Goal: Transaction & Acquisition: Purchase product/service

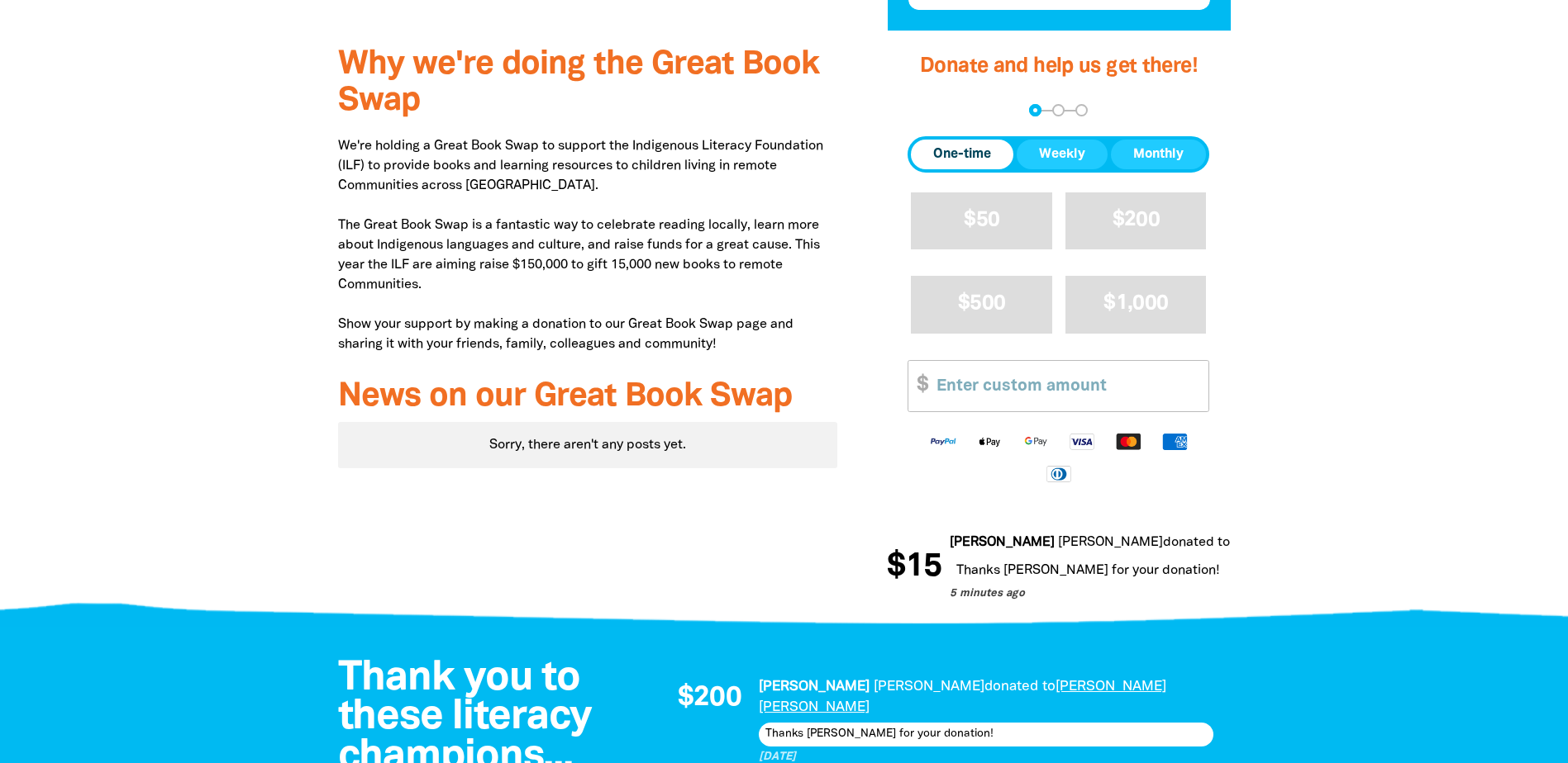
scroll to position [578, 0]
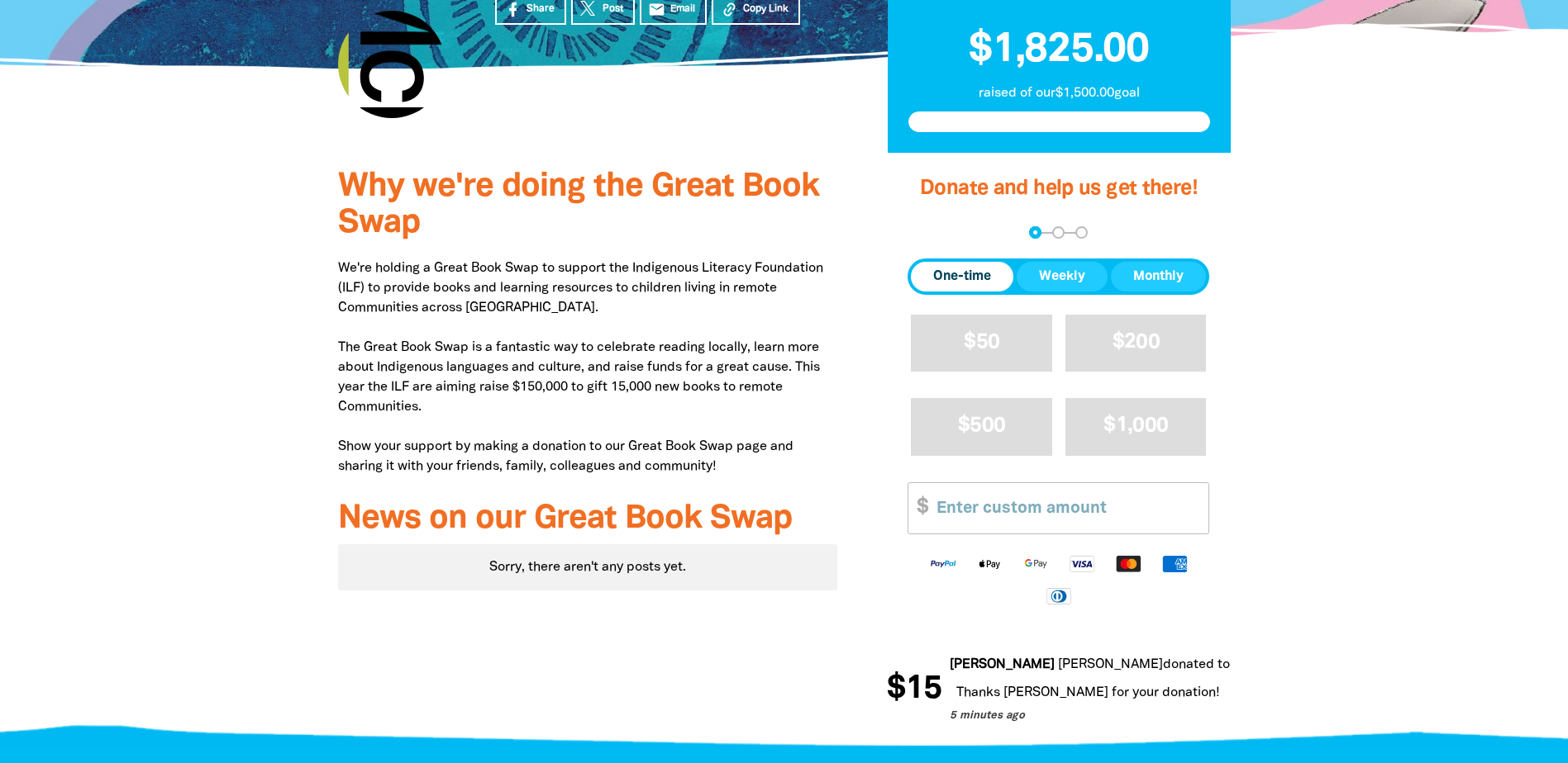
scroll to position [413, 0]
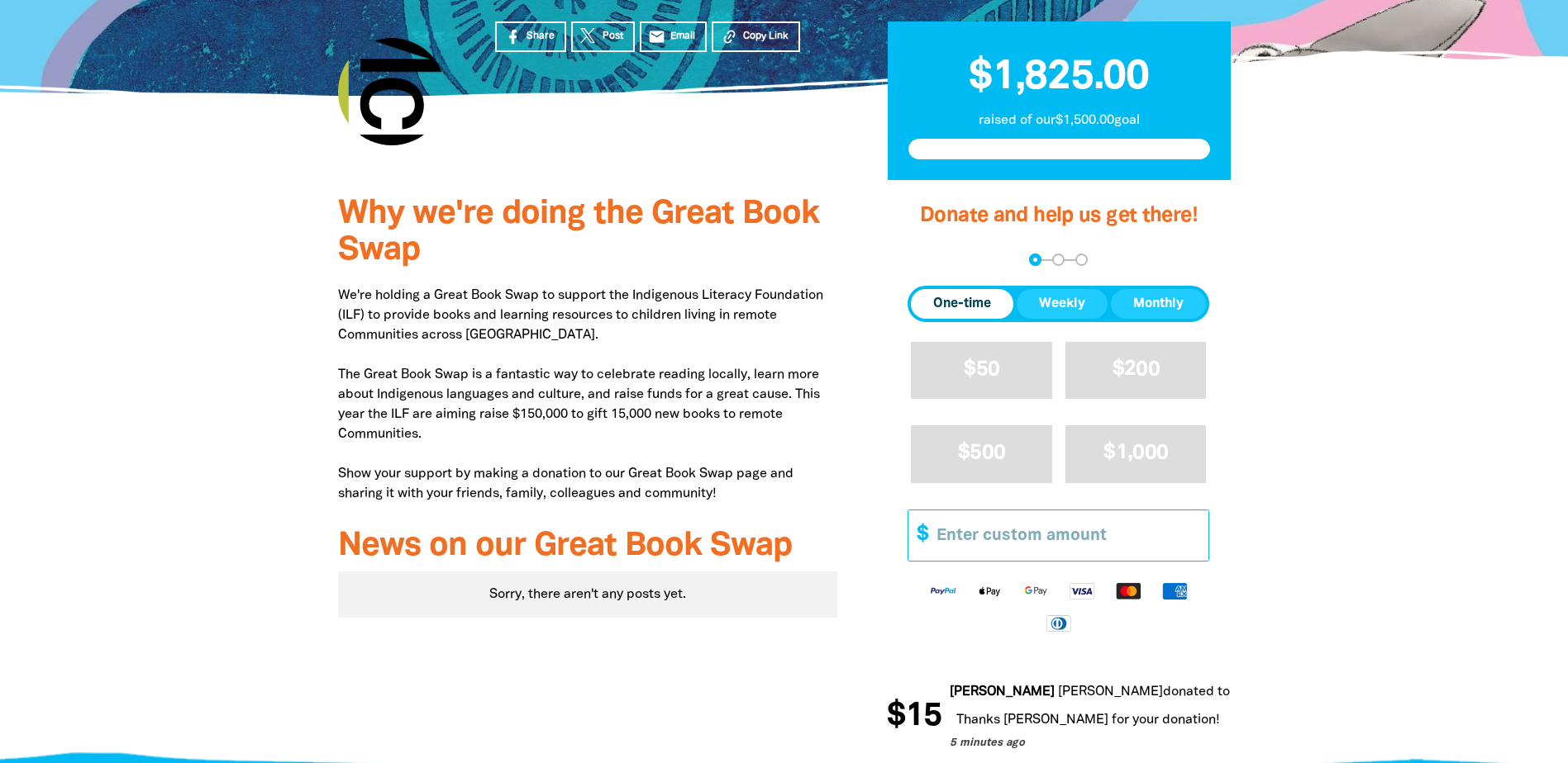
click at [982, 511] on input "Other Amount" at bounding box center [1066, 536] width 284 height 51
click at [720, 419] on div "Why we're doing the Great Book Swap We're holding a Great Book Swap to support …" at bounding box center [588, 475] width 549 height 588
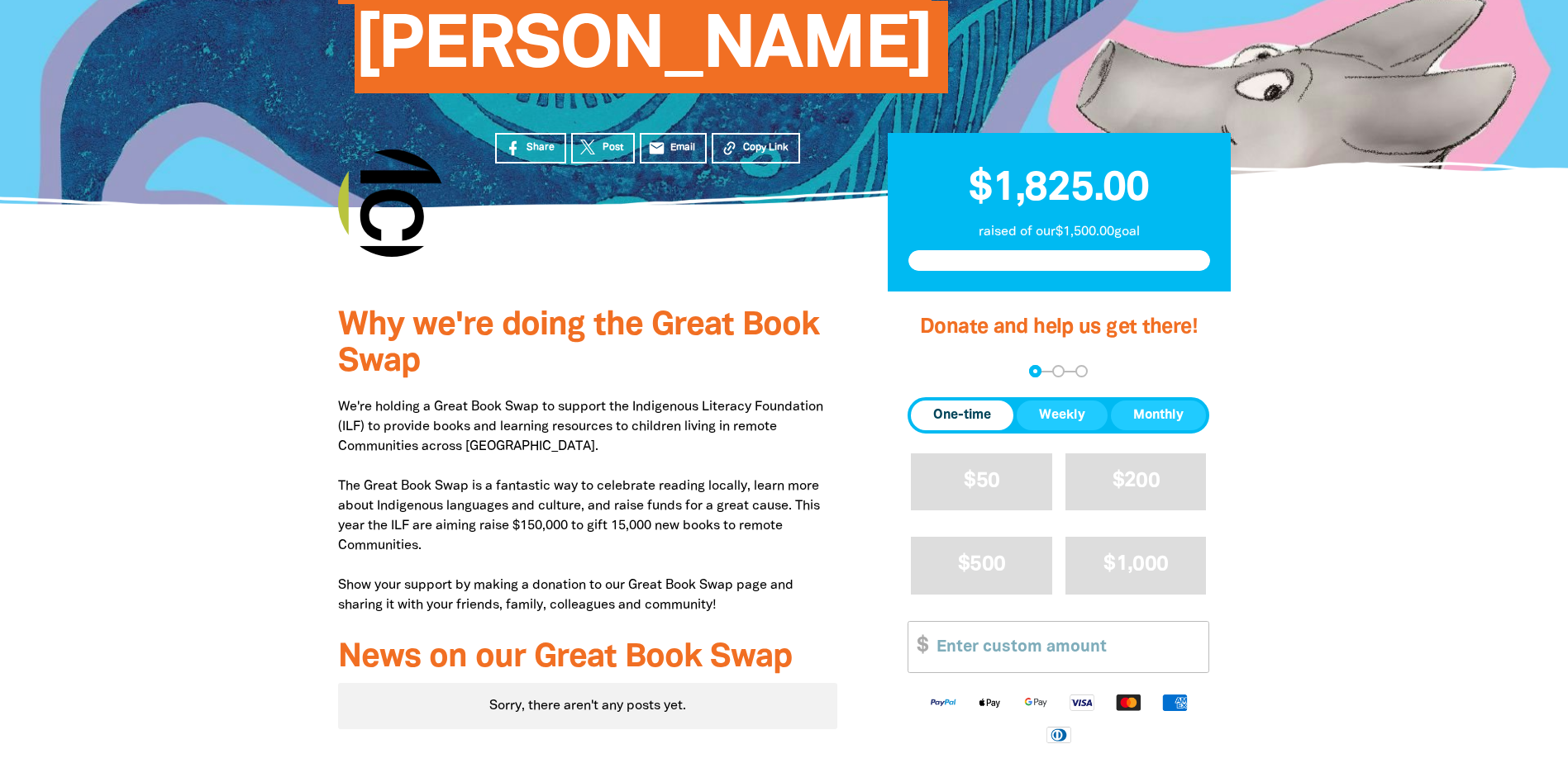
scroll to position [330, 0]
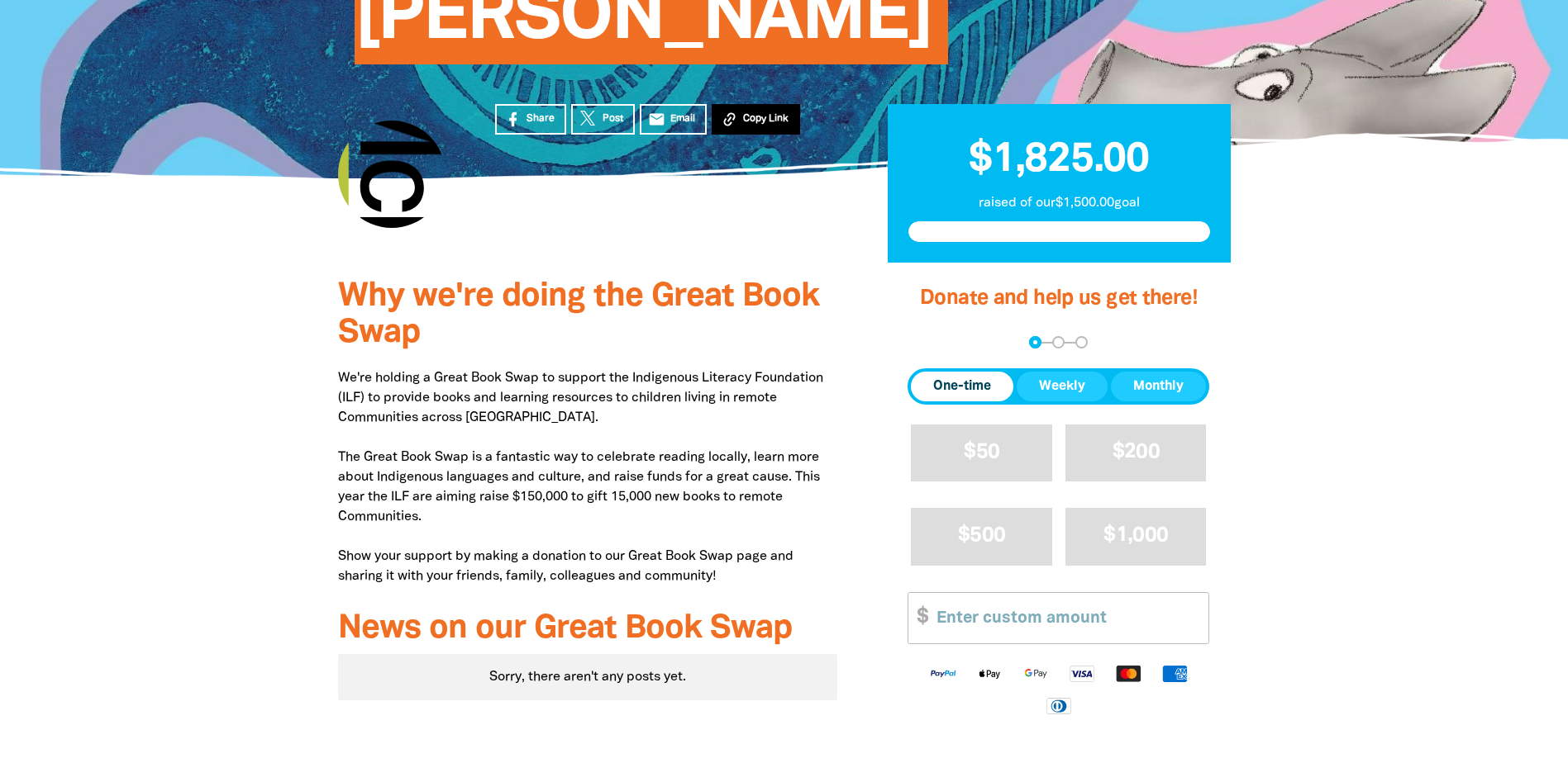
click at [743, 112] on span "Copy Link" at bounding box center [766, 119] width 46 height 15
